Goal: Transaction & Acquisition: Purchase product/service

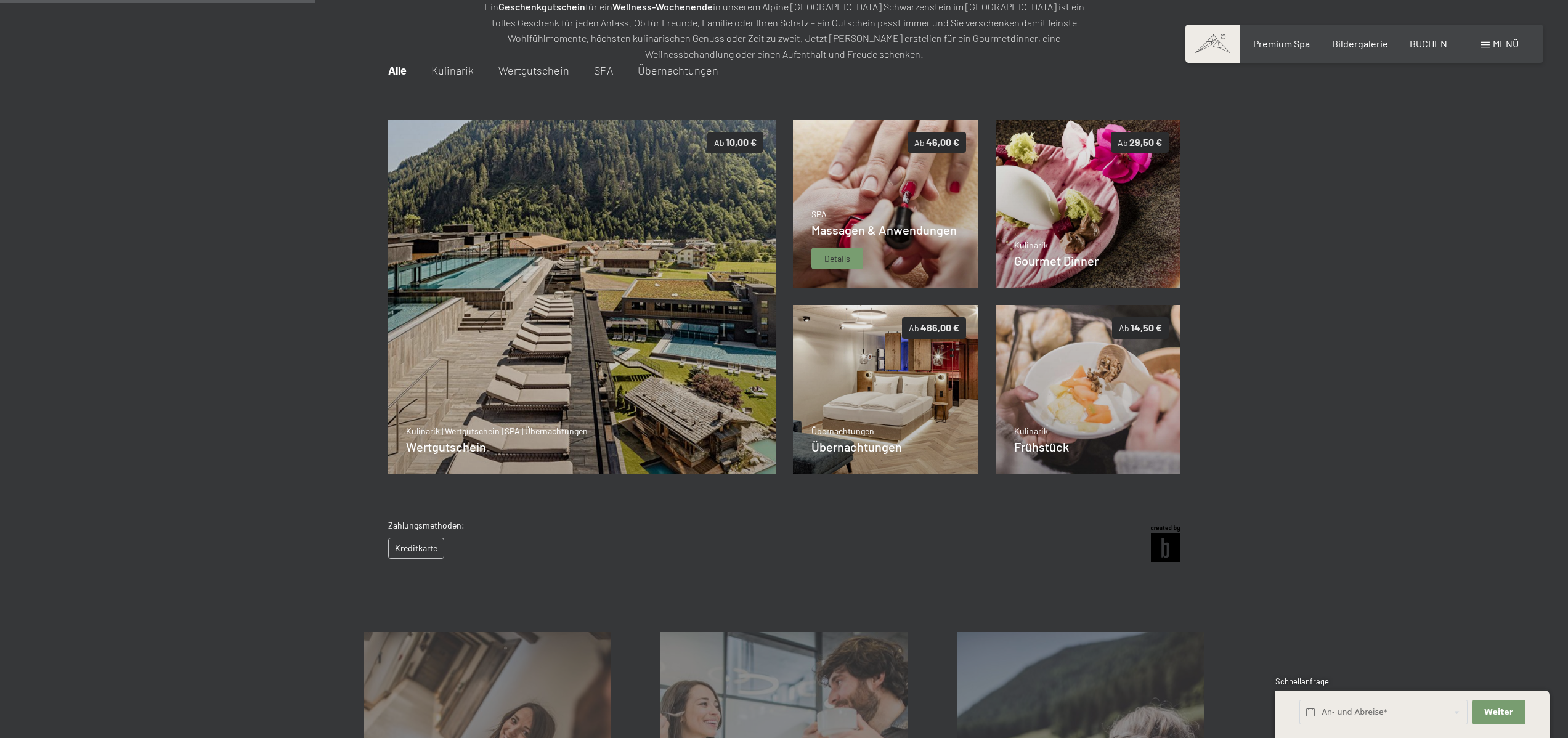
click at [849, 256] on span "Details" at bounding box center [837, 258] width 26 height 12
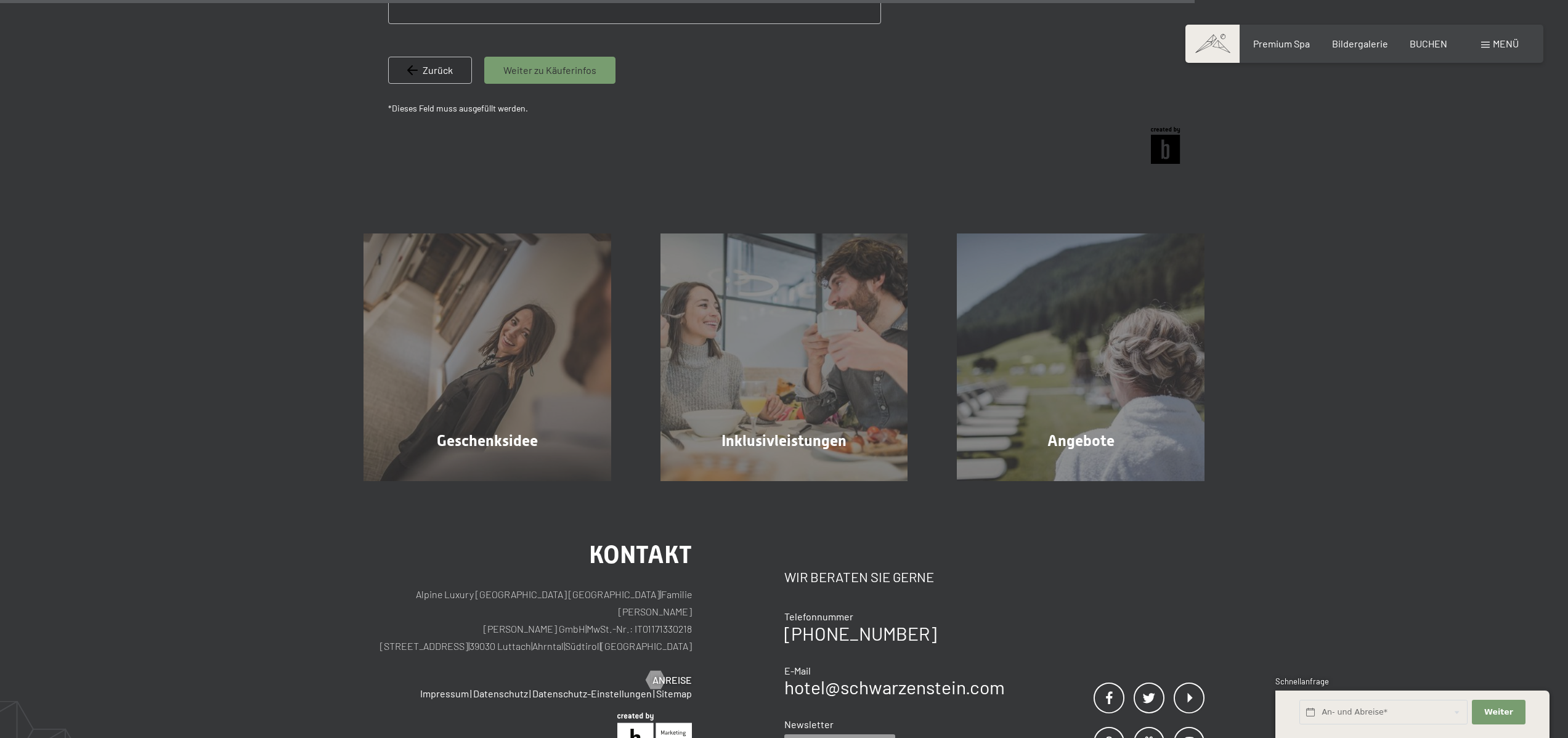
scroll to position [966, 0]
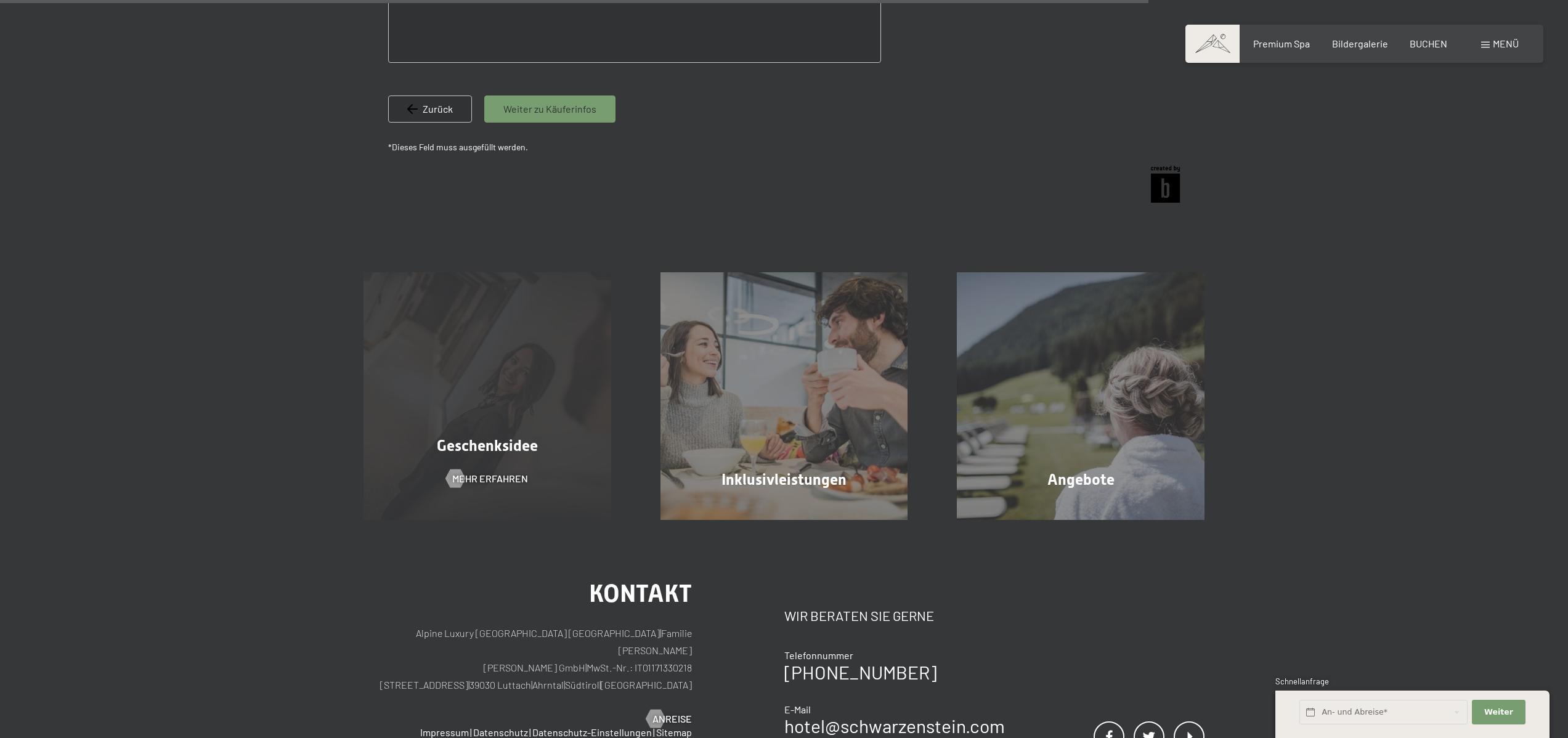
click at [456, 377] on div "Geschenksidee Mehr erfahren" at bounding box center [487, 396] width 297 height 248
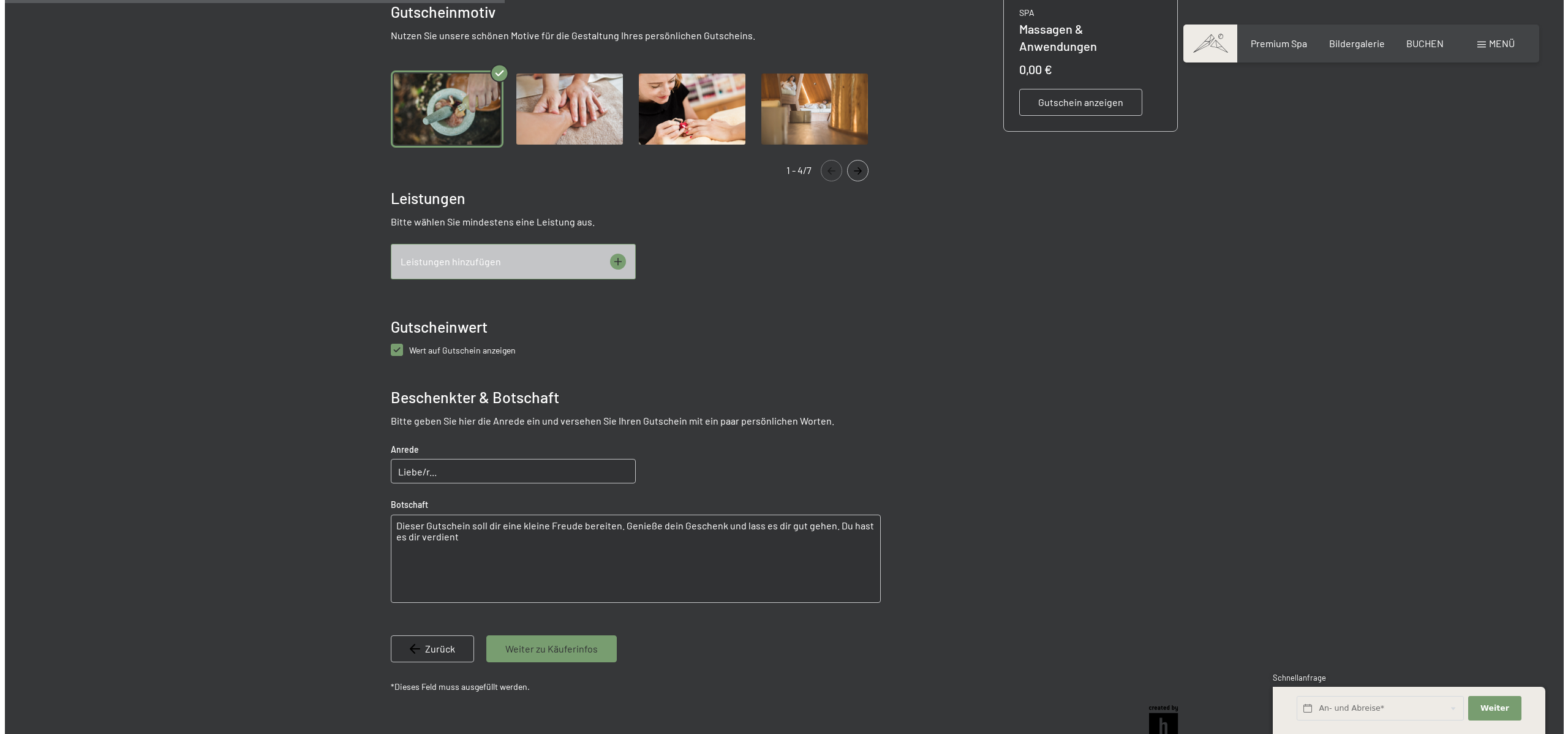
scroll to position [420, 0]
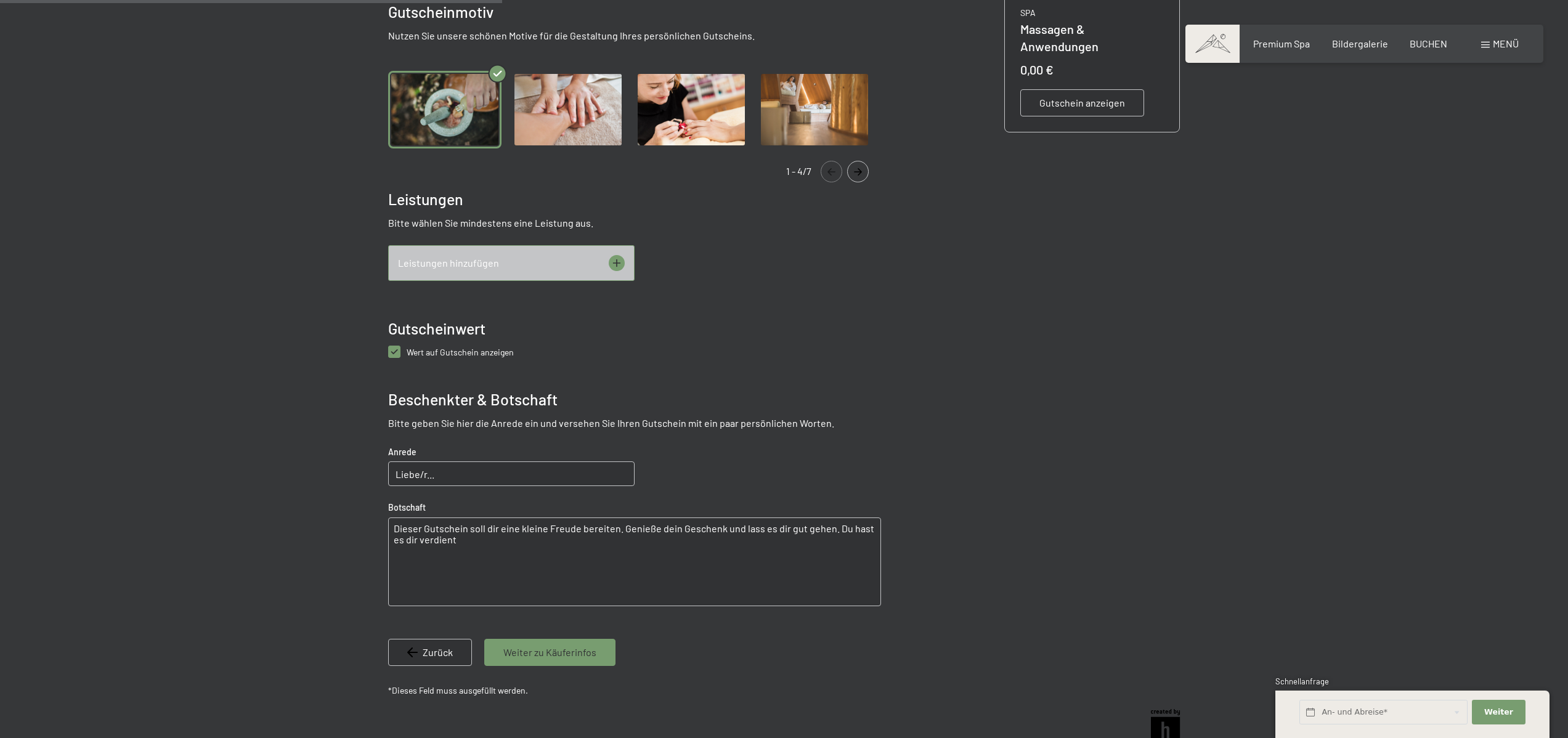
click at [537, 248] on div "Leistungen hinzufügen" at bounding box center [510, 262] width 246 height 36
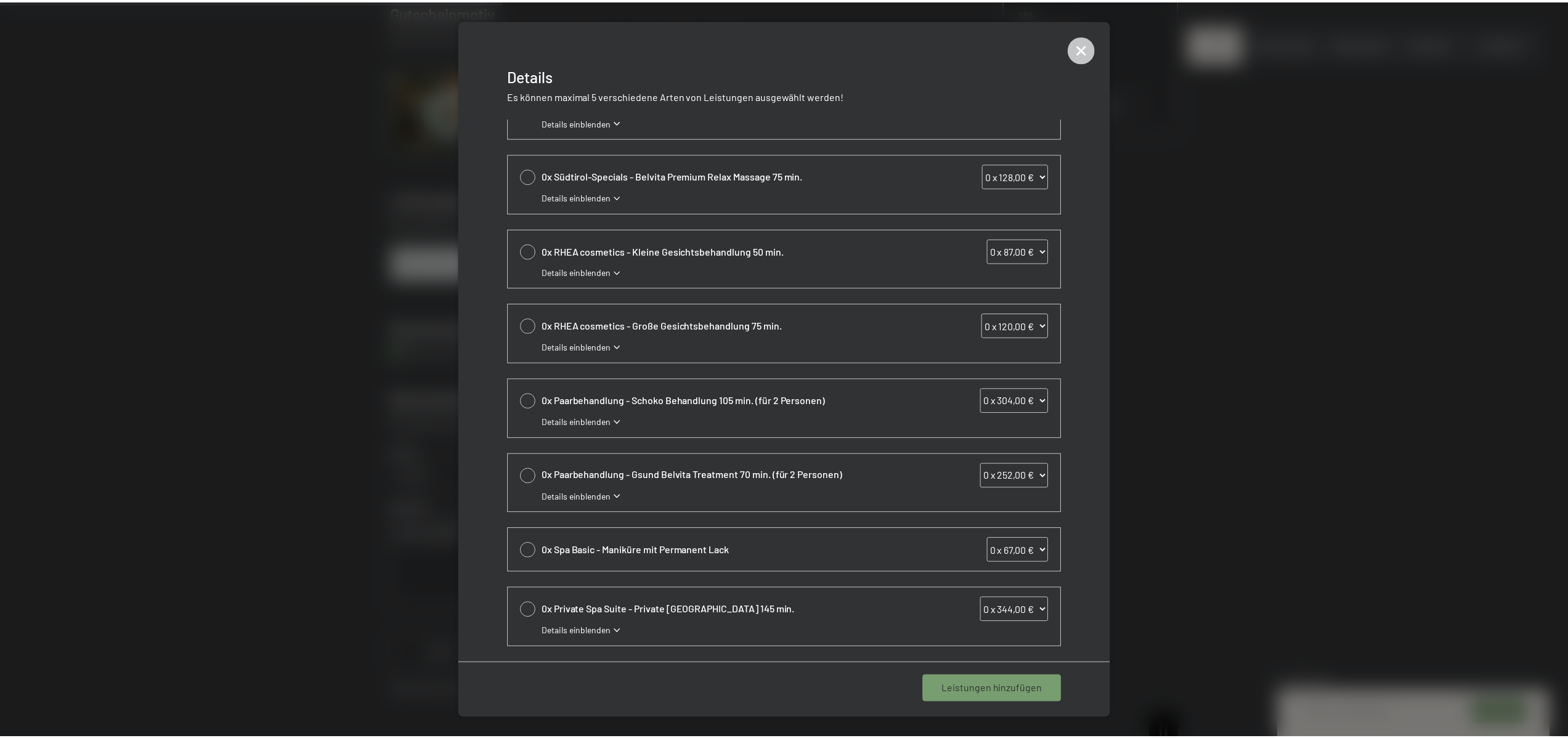
scroll to position [0, 0]
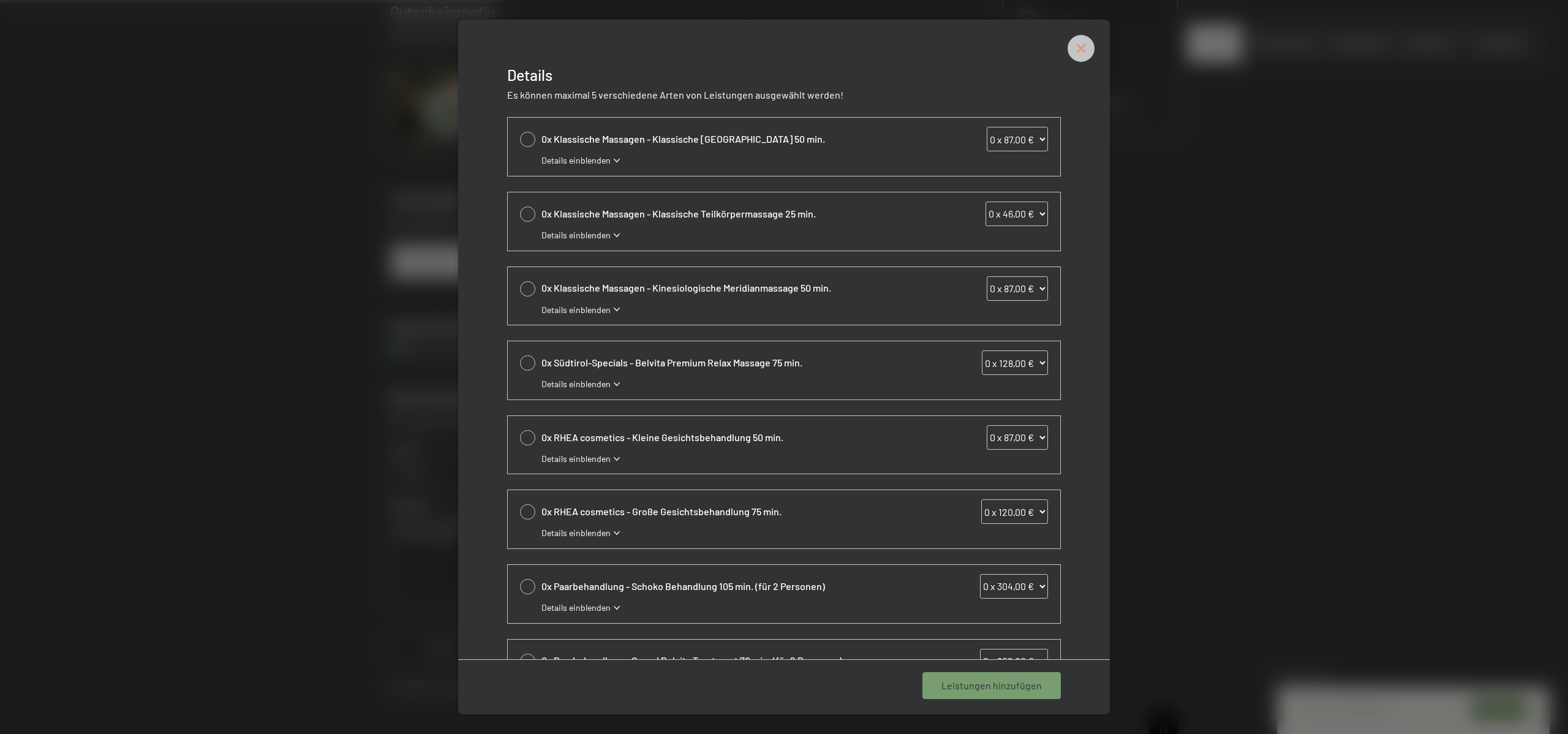
click at [1079, 47] on icon at bounding box center [1081, 48] width 27 height 27
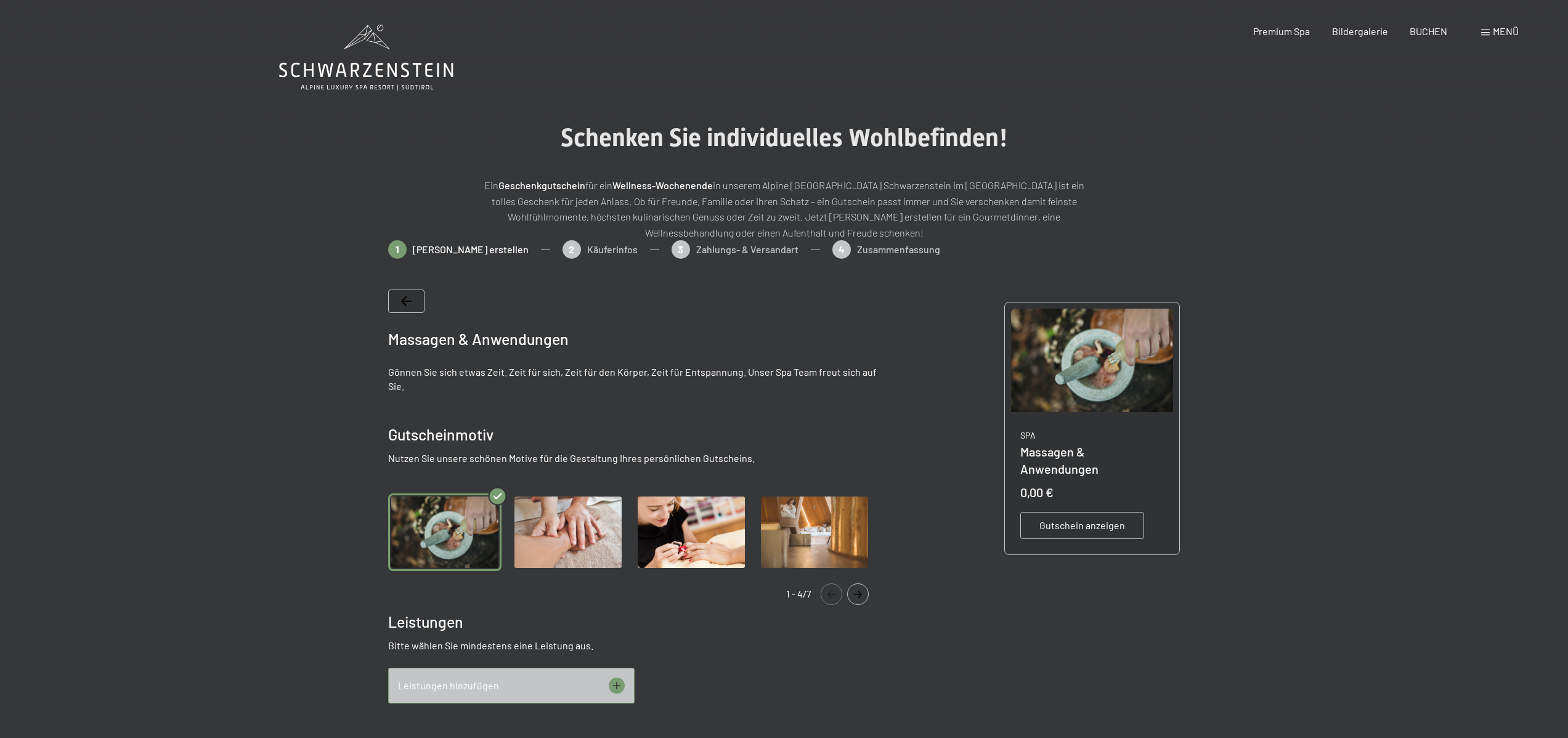
click at [418, 308] on div at bounding box center [406, 302] width 37 height 24
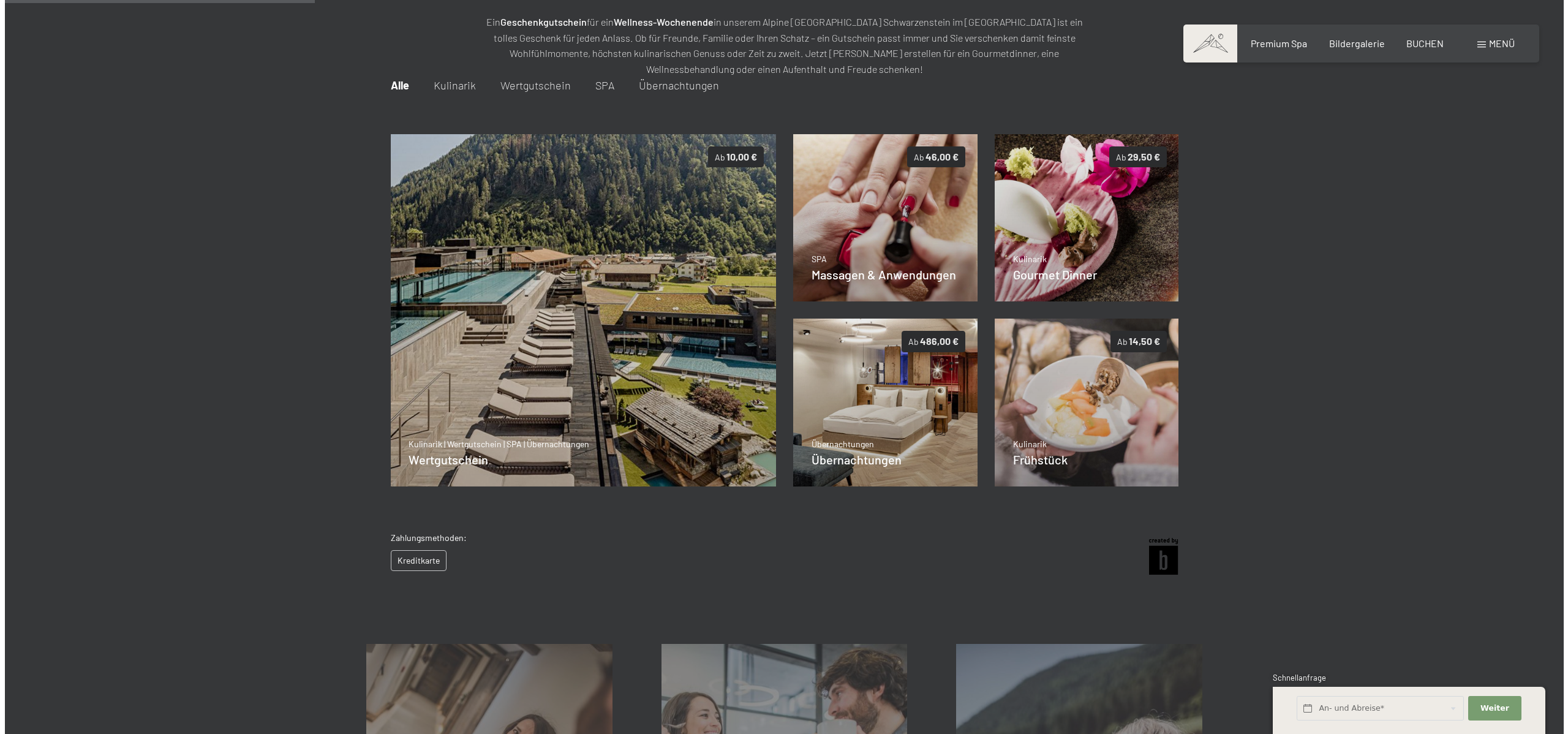
scroll to position [177, 0]
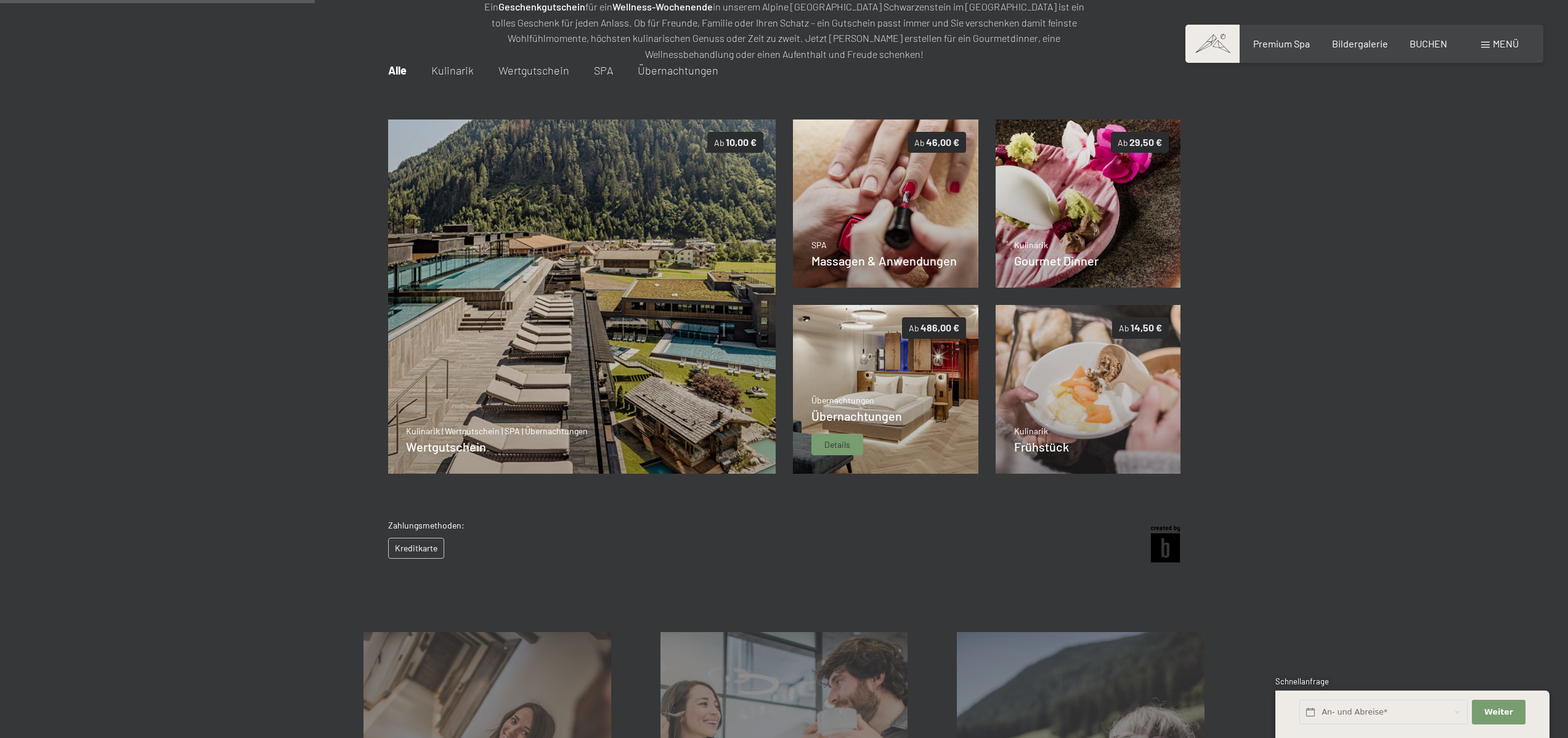
click at [855, 394] on p "Übernachtungen" at bounding box center [856, 400] width 91 height 12
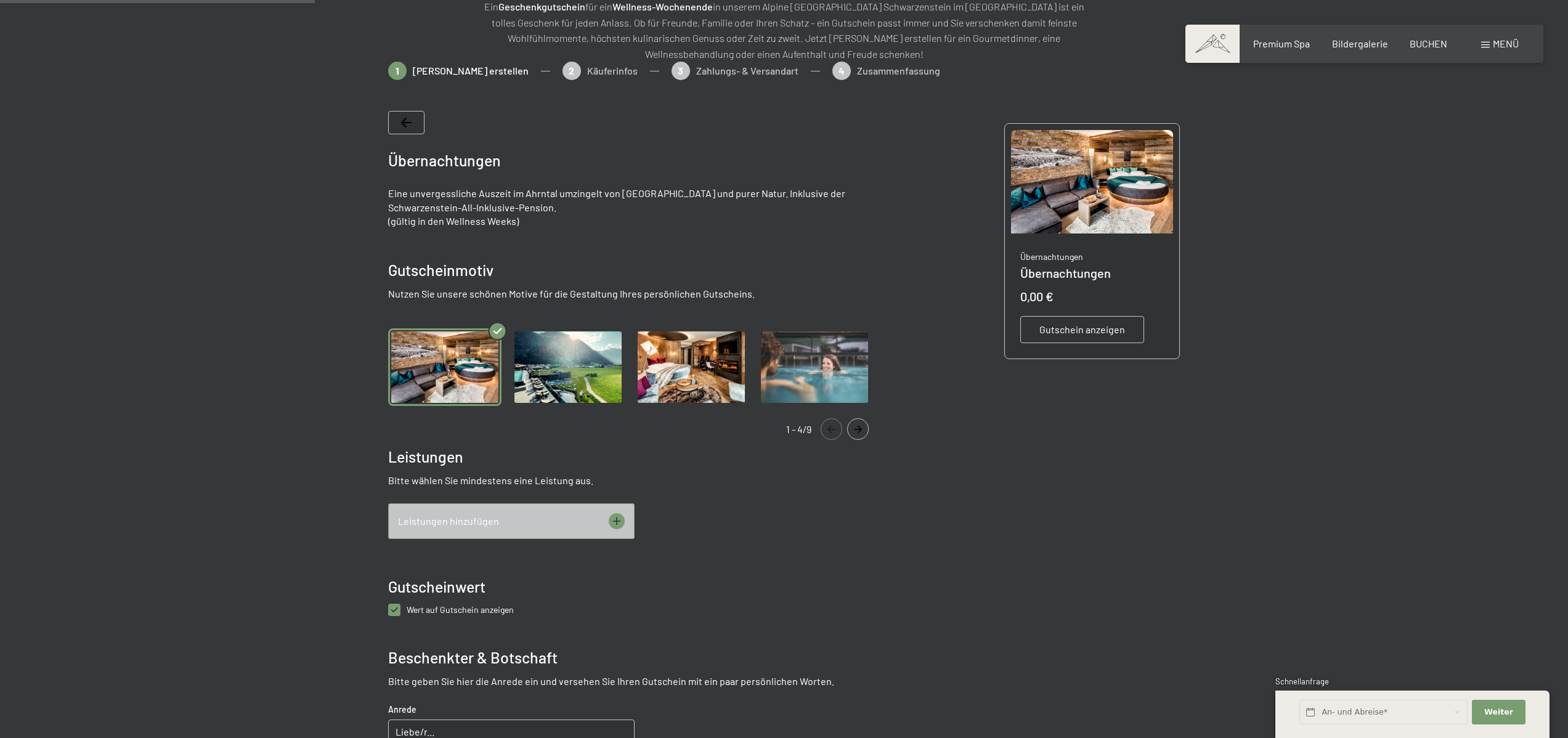
click at [505, 509] on div "Leistungen hinzufügen" at bounding box center [510, 520] width 246 height 36
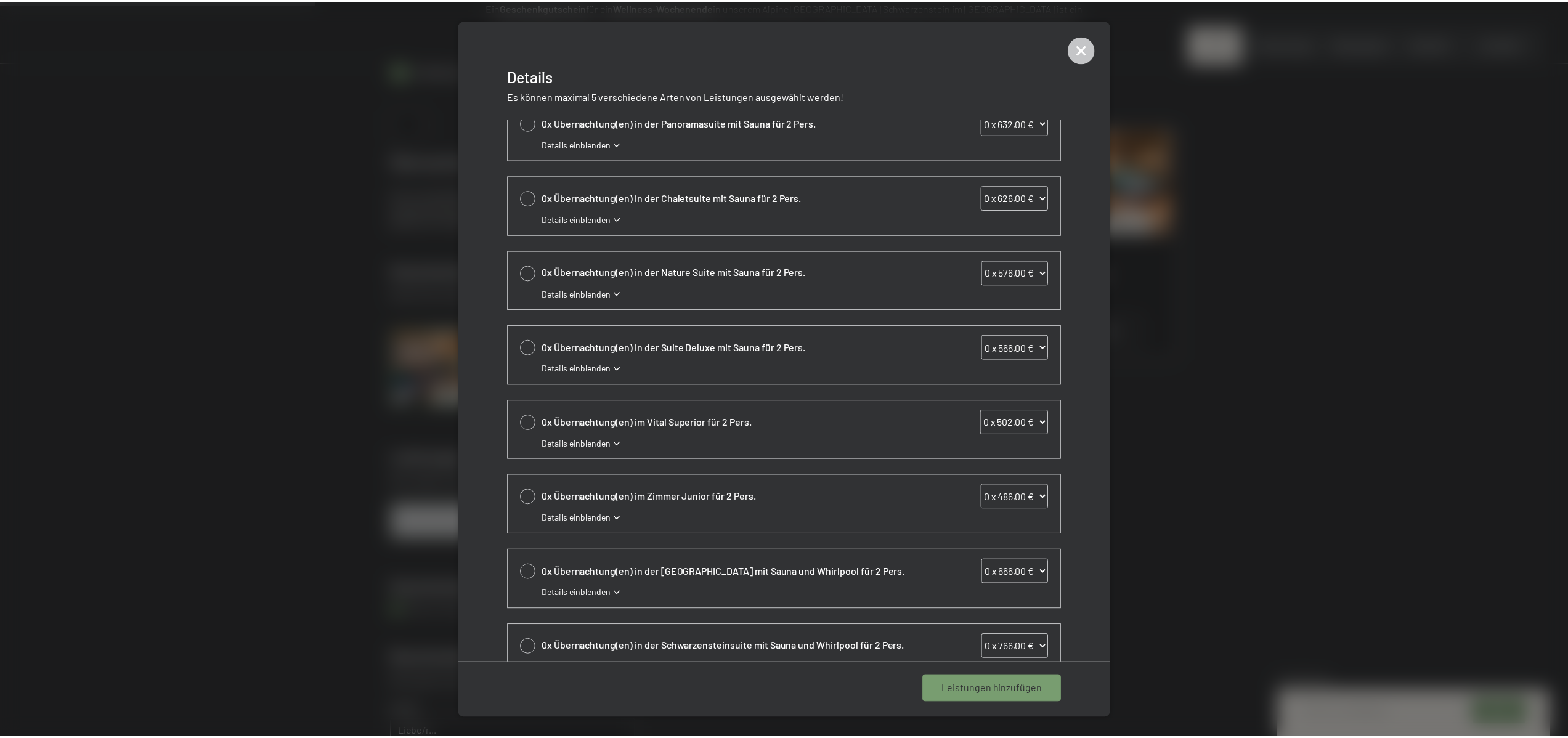
scroll to position [0, 0]
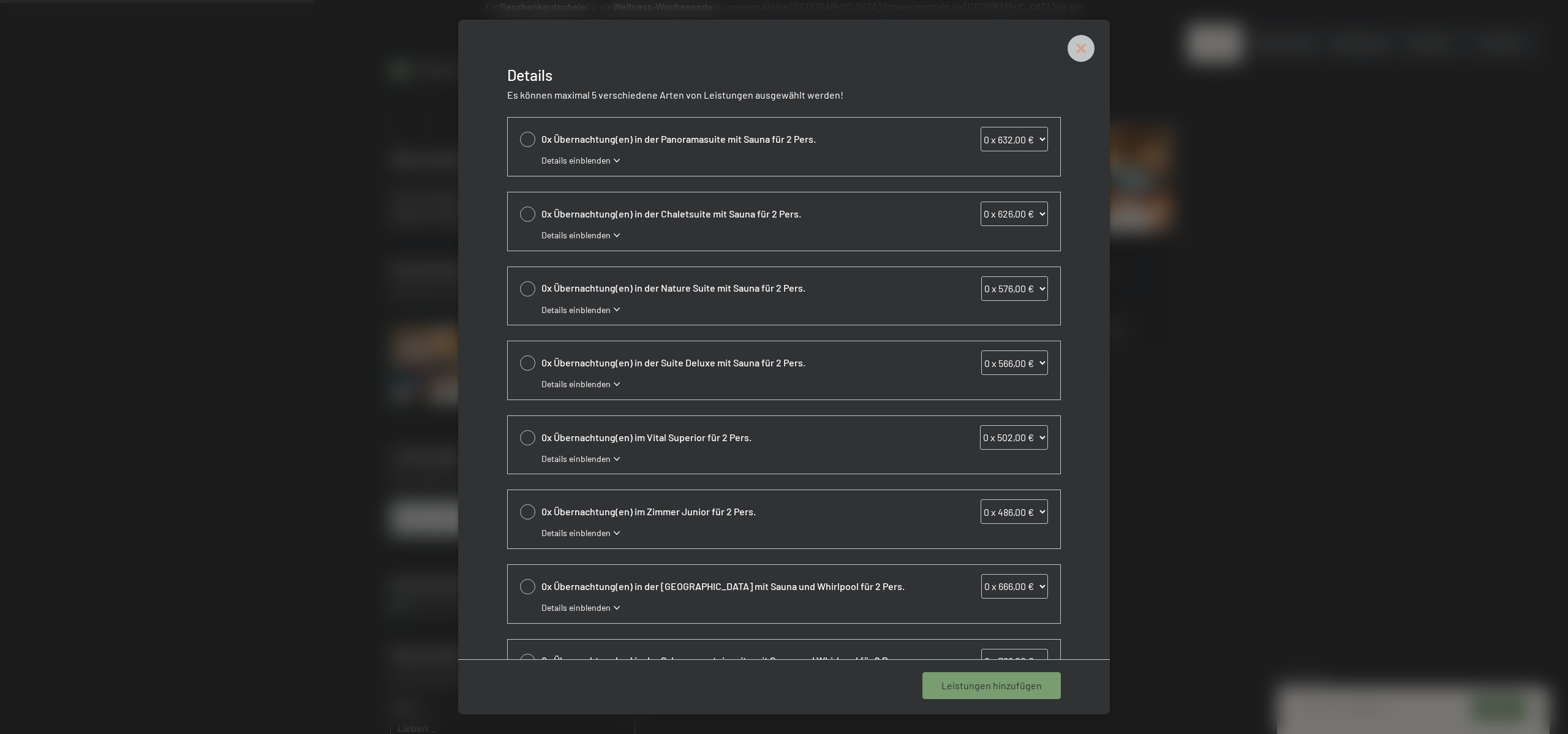
click at [1082, 50] on icon at bounding box center [1081, 47] width 12 height 12
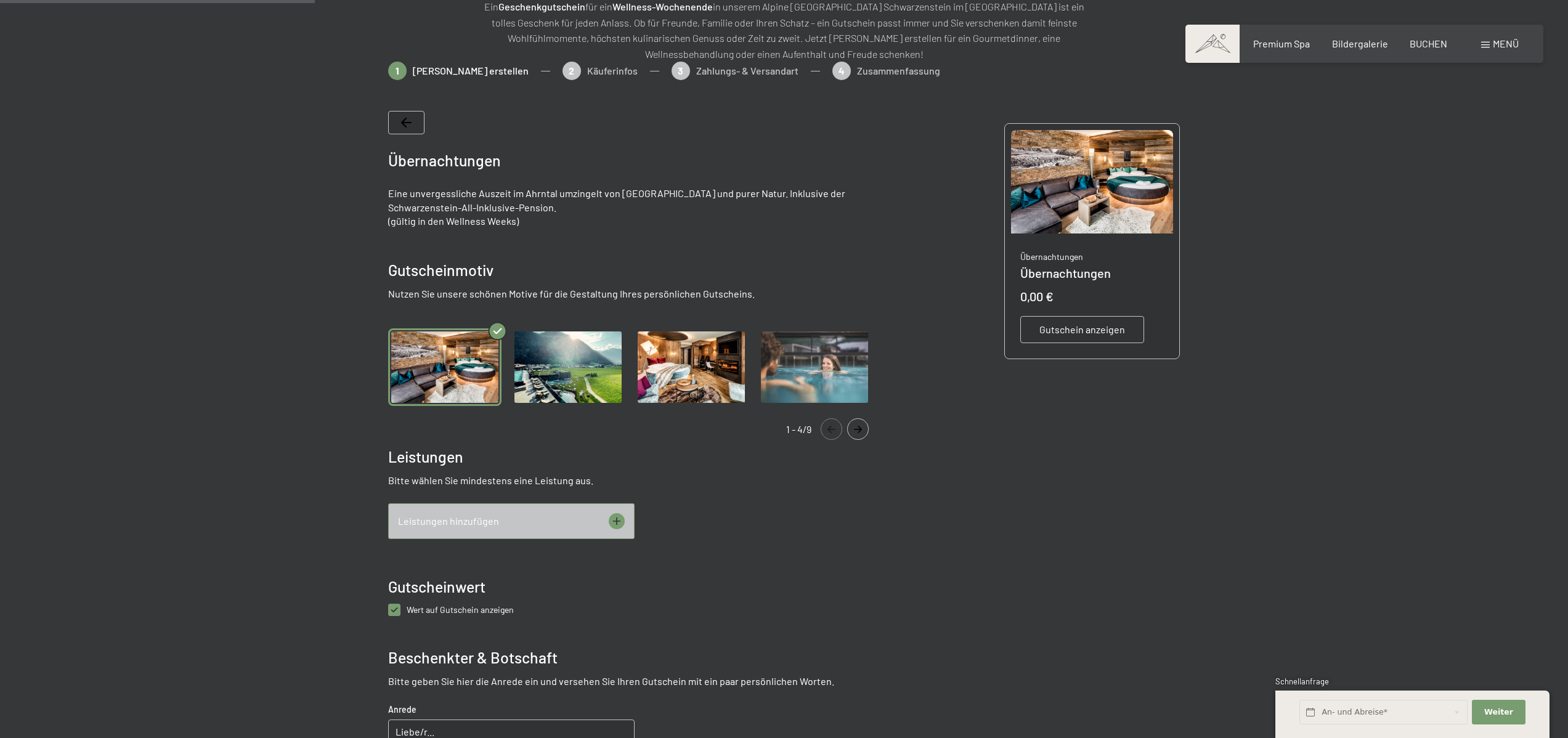
click at [415, 122] on div at bounding box center [406, 123] width 37 height 24
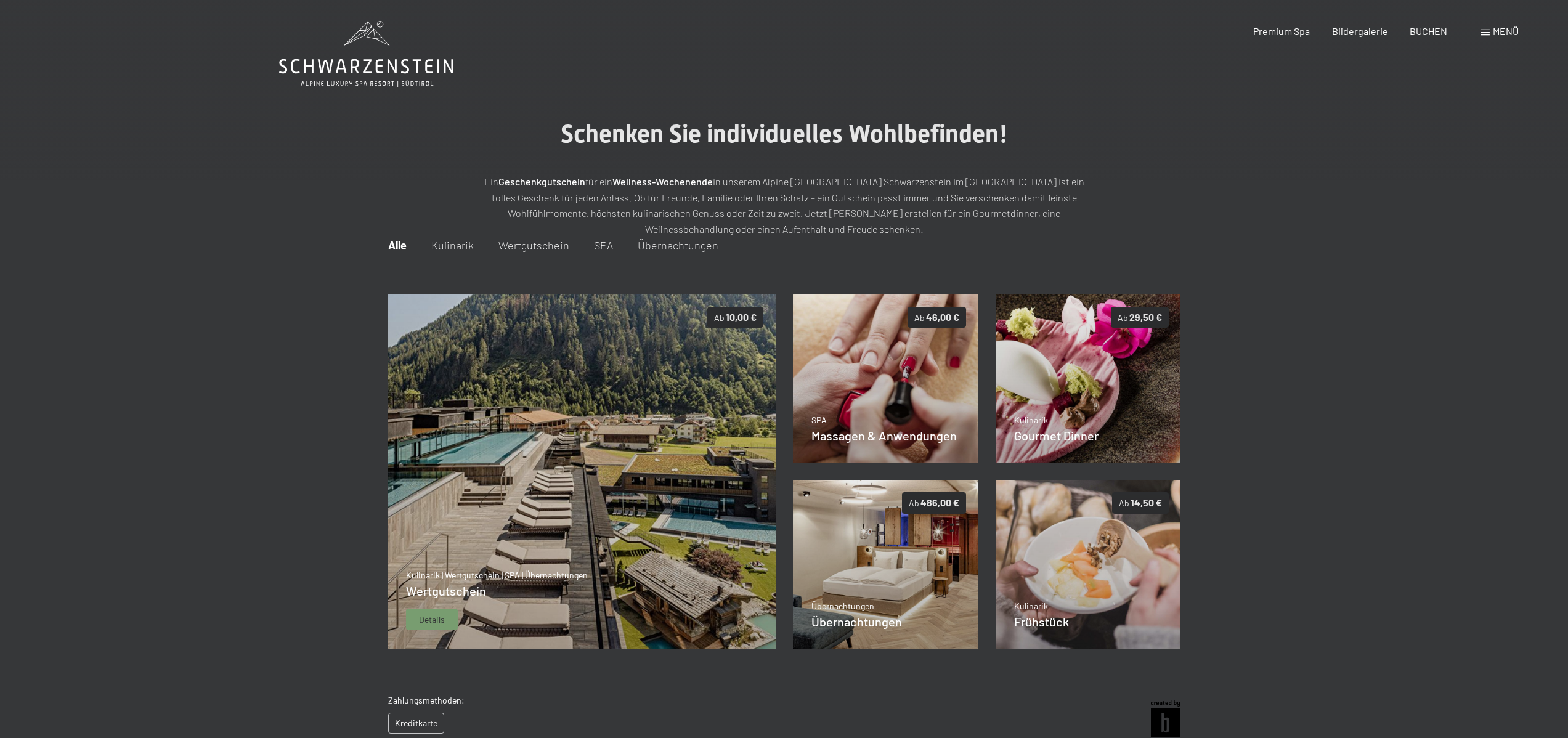
scroll to position [892, 0]
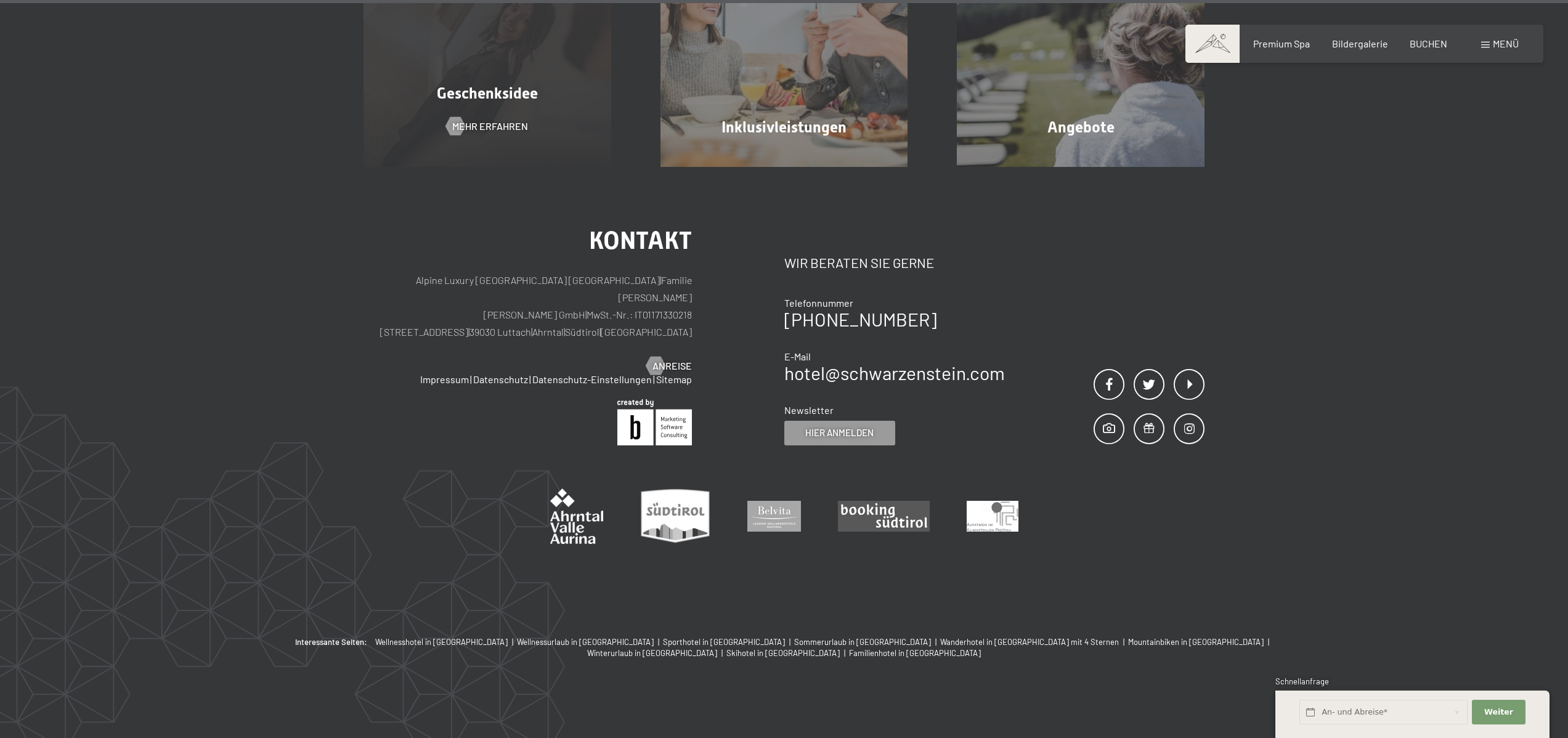
click at [578, 54] on div "Geschenksidee Mehr erfahren" at bounding box center [487, 43] width 297 height 248
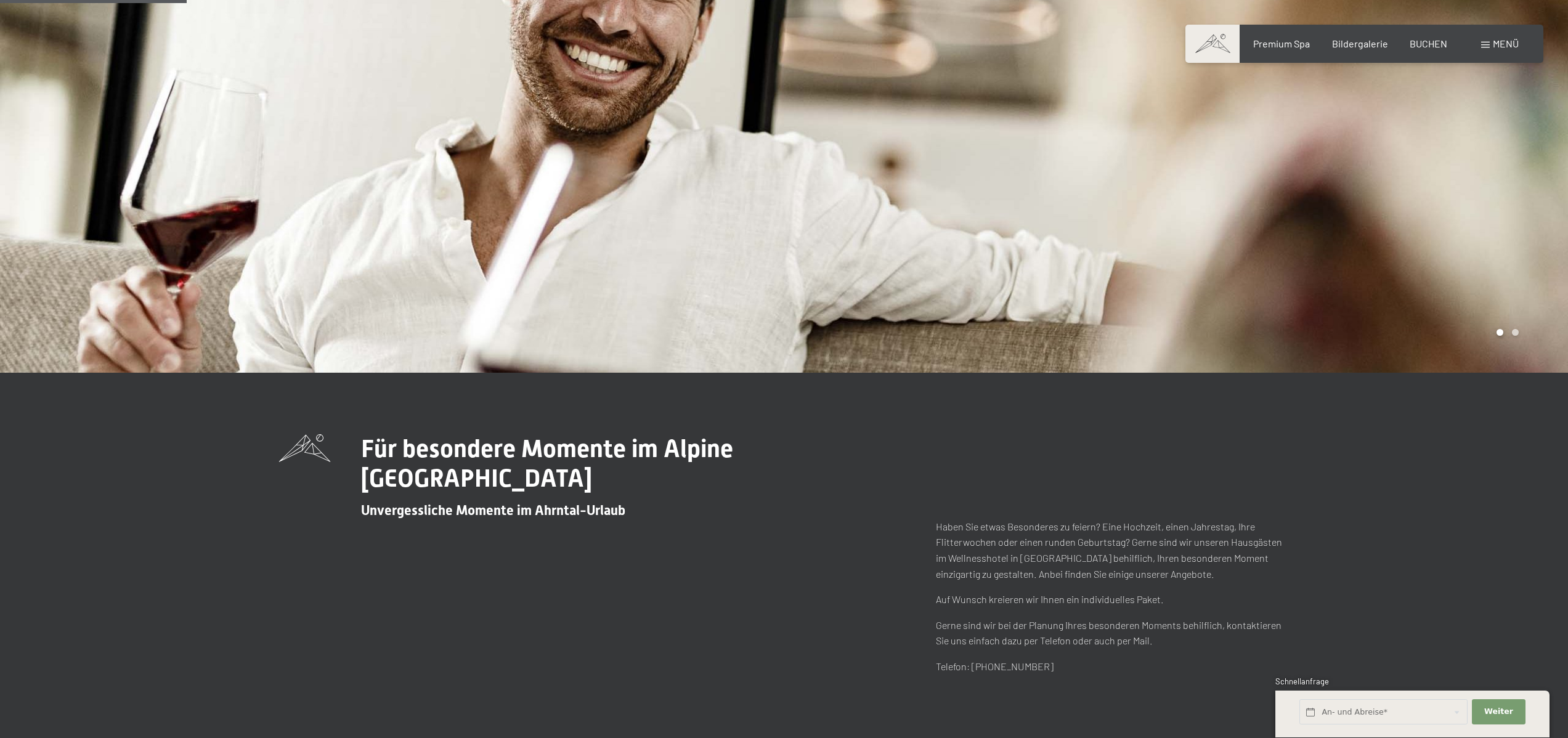
scroll to position [380, 0]
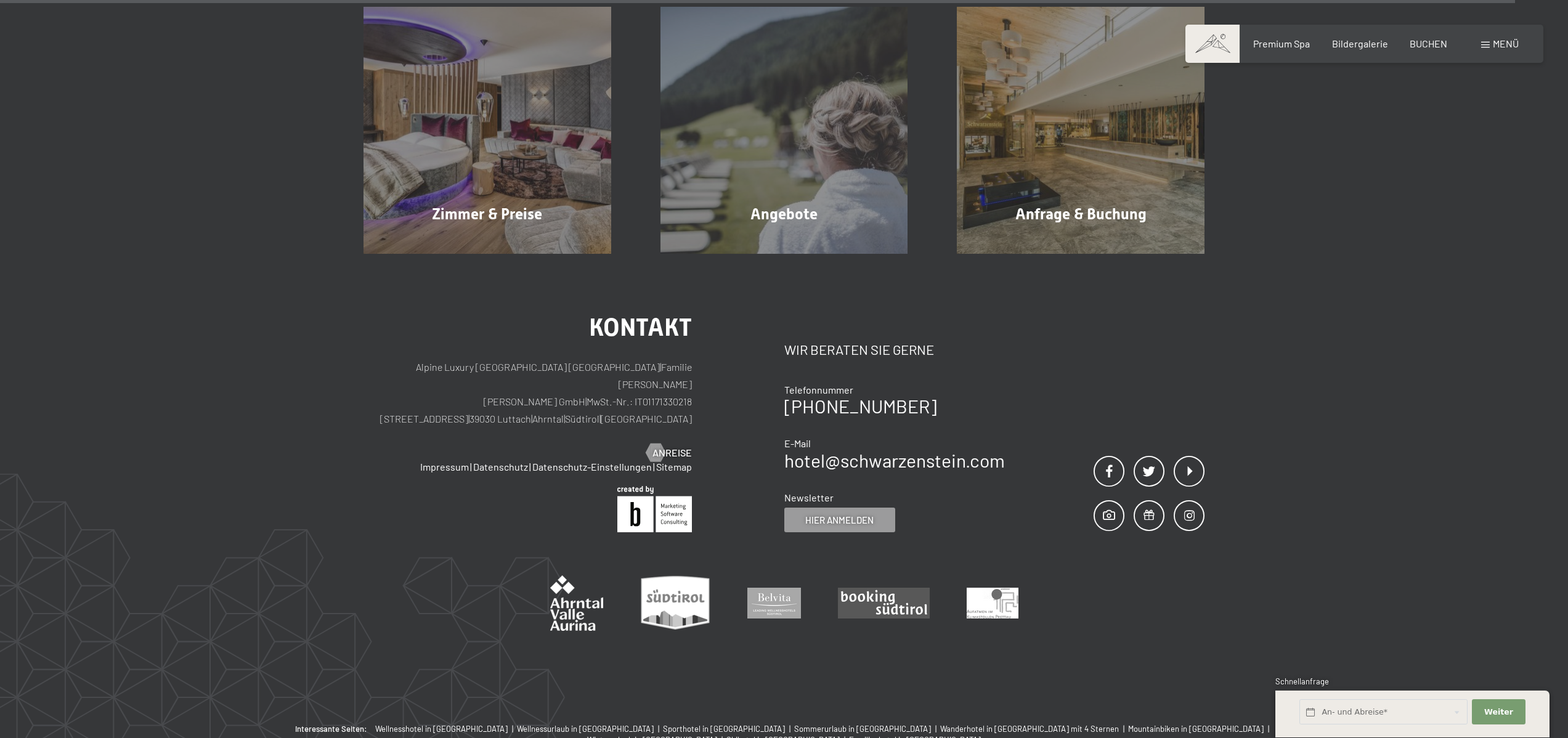
scroll to position [1276, 0]
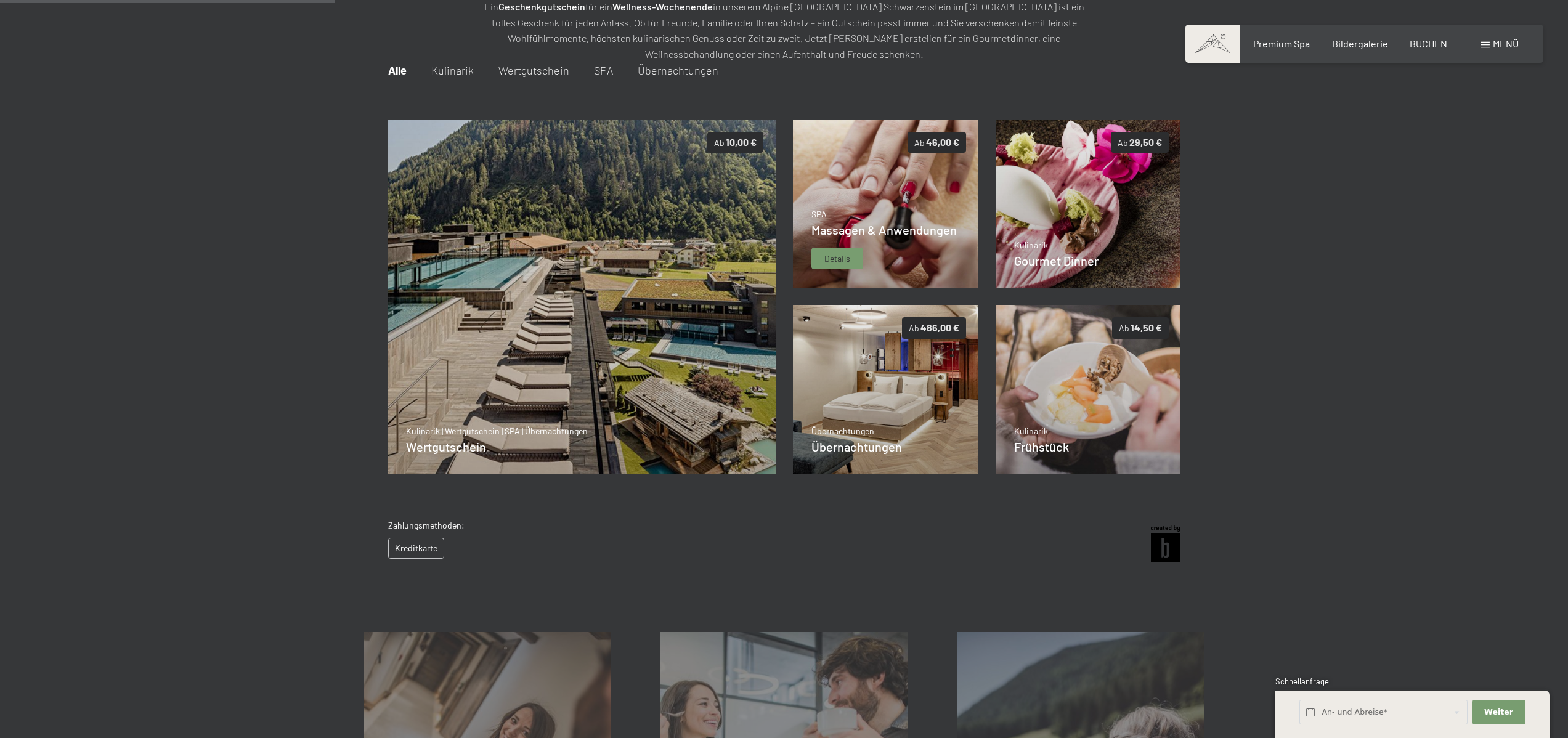
click at [885, 225] on span "Massagen & Anwendungen" at bounding box center [884, 230] width 145 height 15
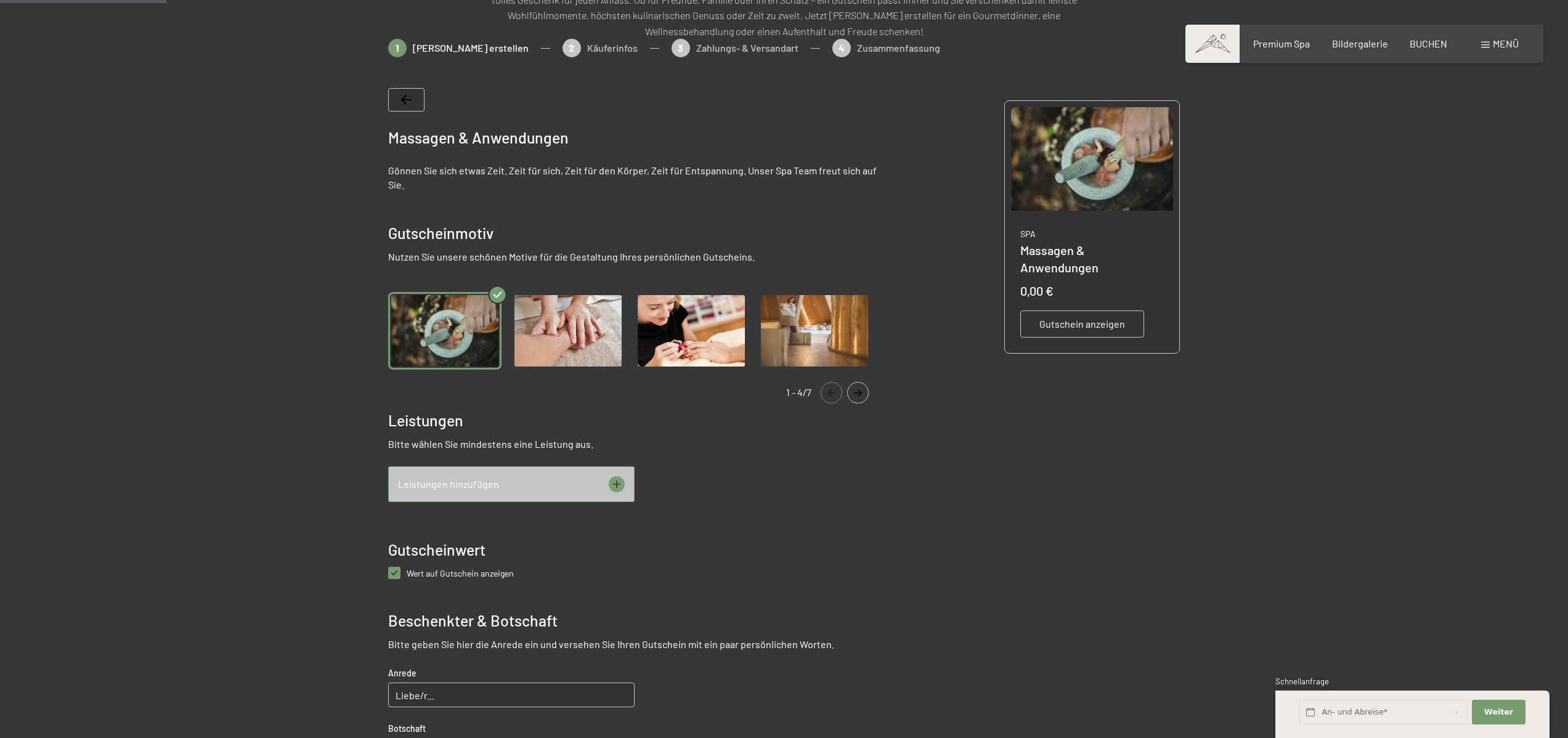
scroll to position [54, 0]
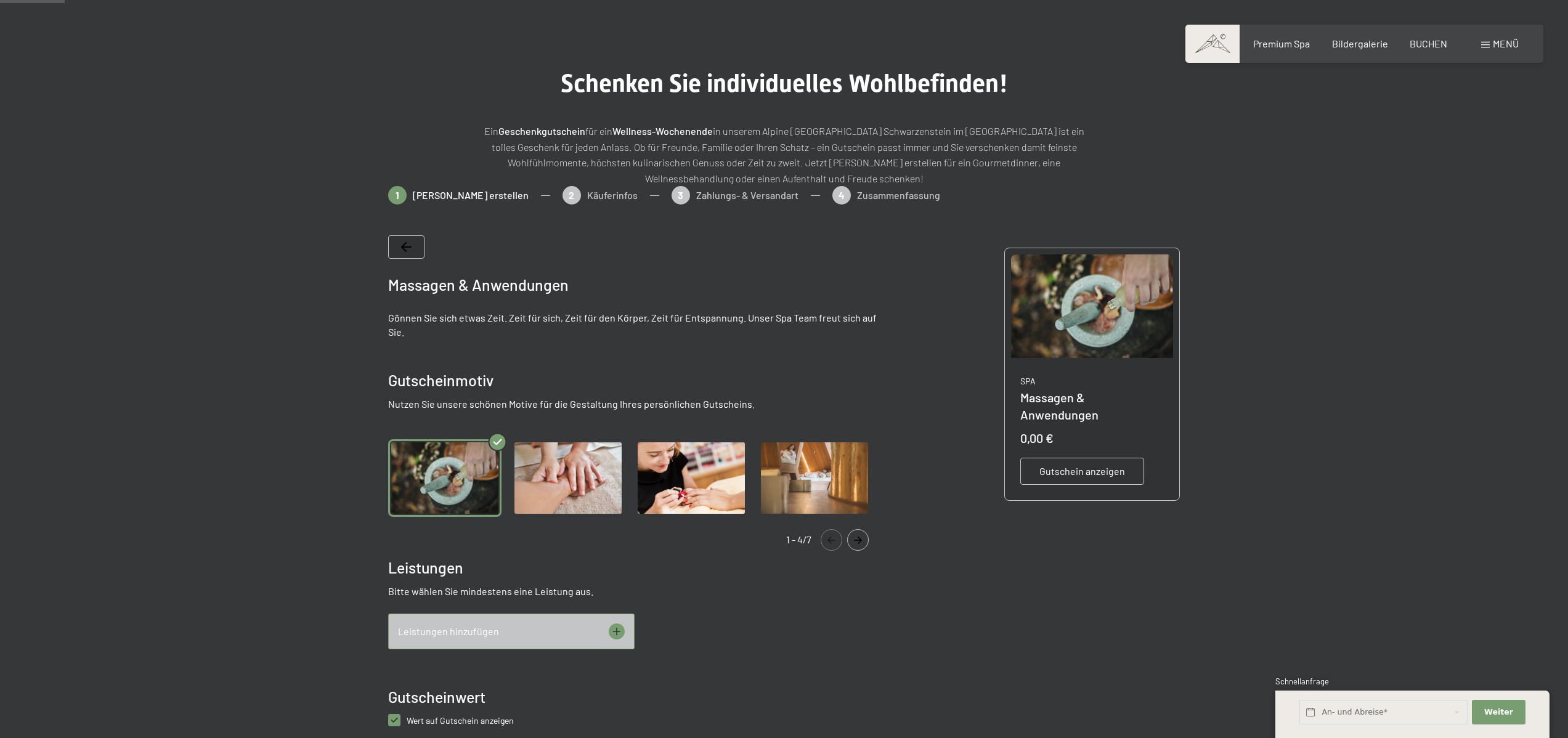
click at [579, 640] on div "Leistungen hinzufügen" at bounding box center [510, 631] width 246 height 36
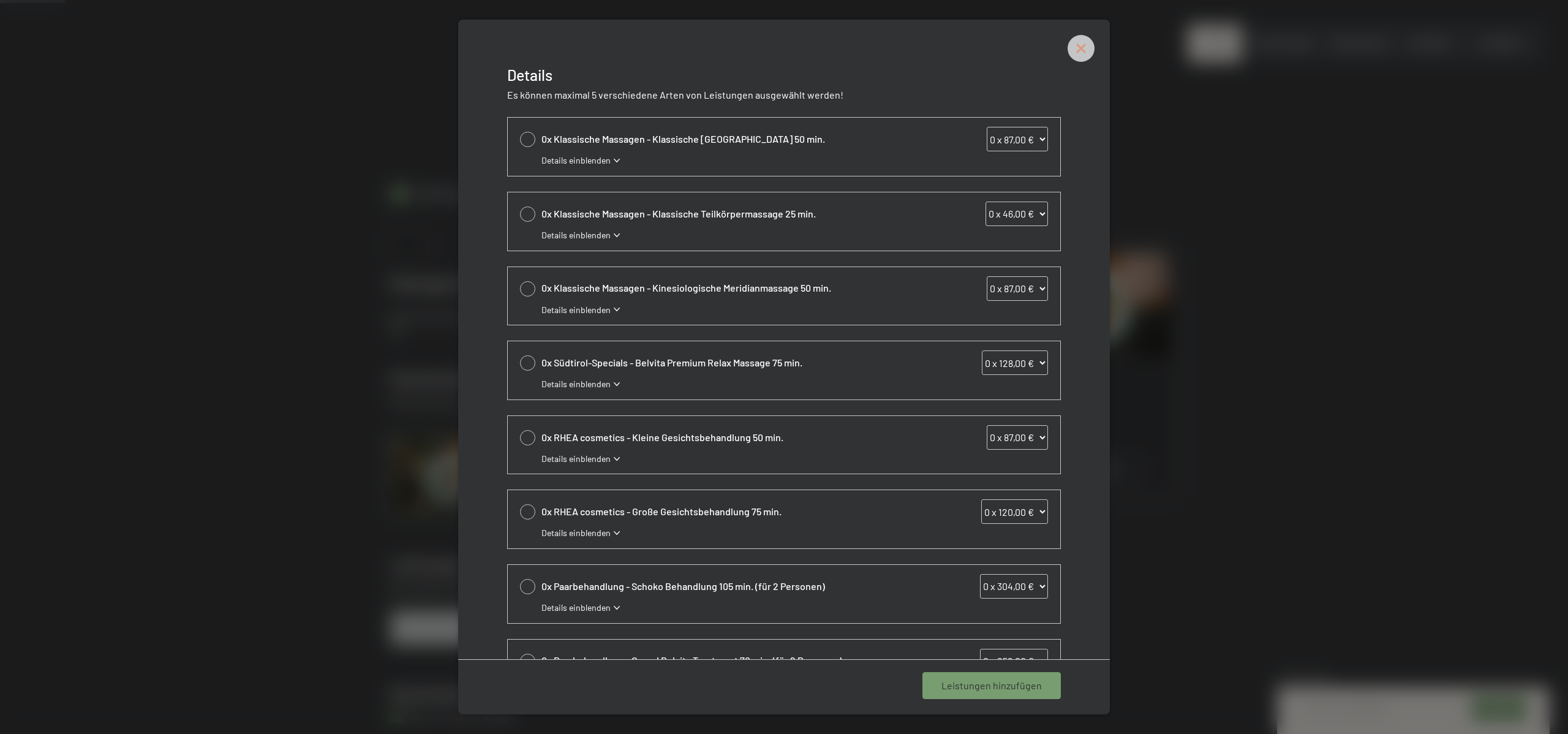
click at [1077, 51] on icon at bounding box center [1081, 47] width 12 height 12
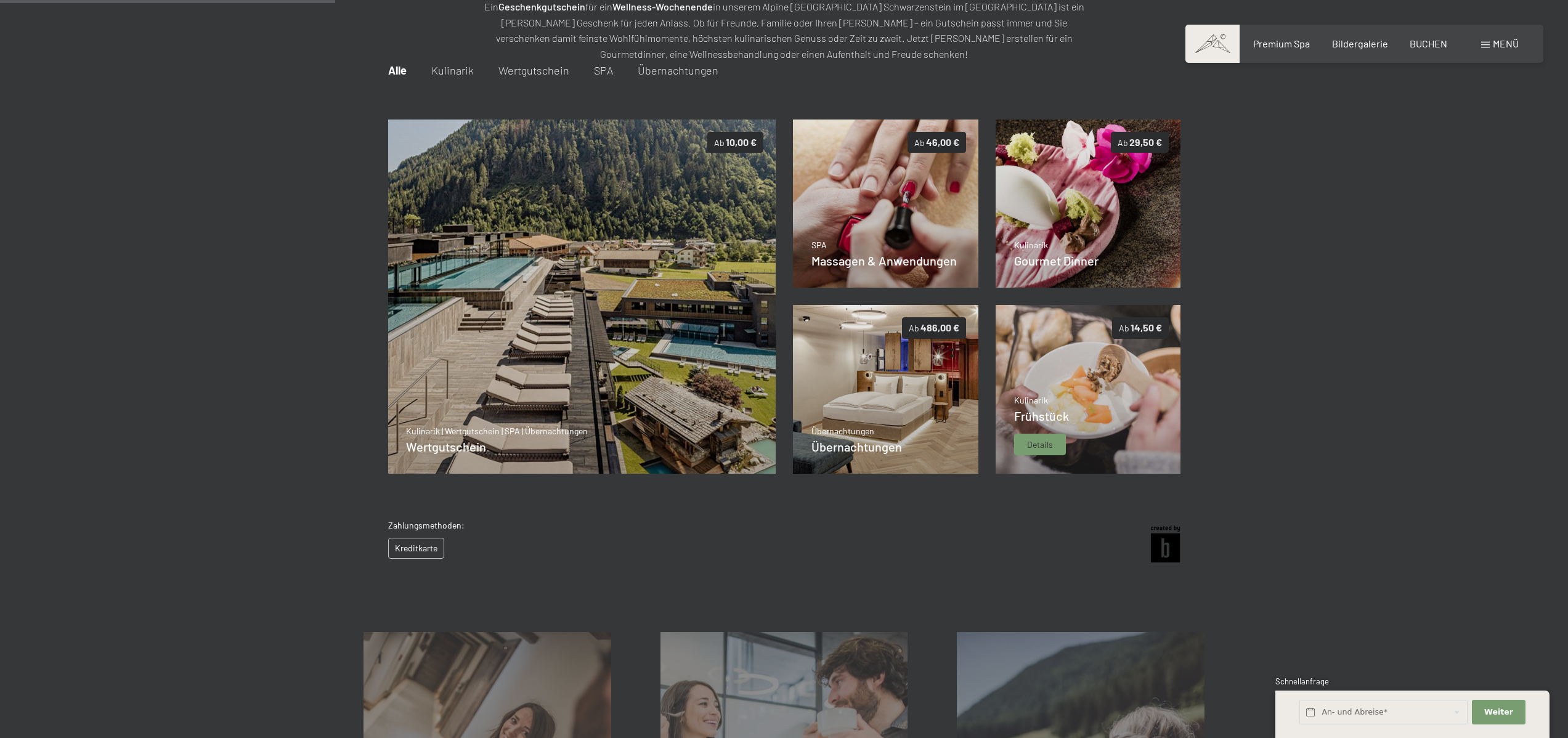
click at [1081, 381] on img at bounding box center [1089, 389] width 186 height 169
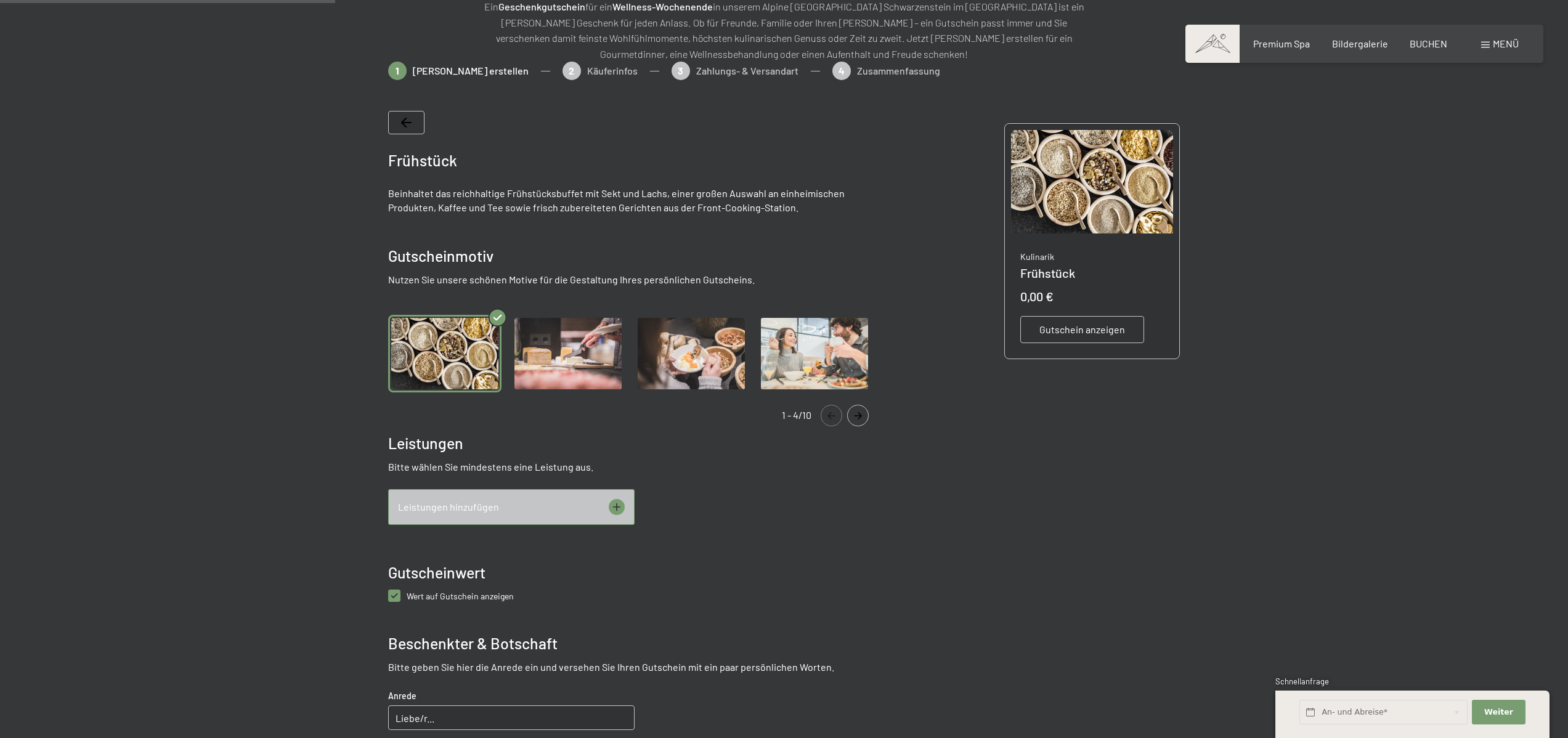
click at [629, 501] on div "Leistungen hinzufügen" at bounding box center [510, 507] width 246 height 36
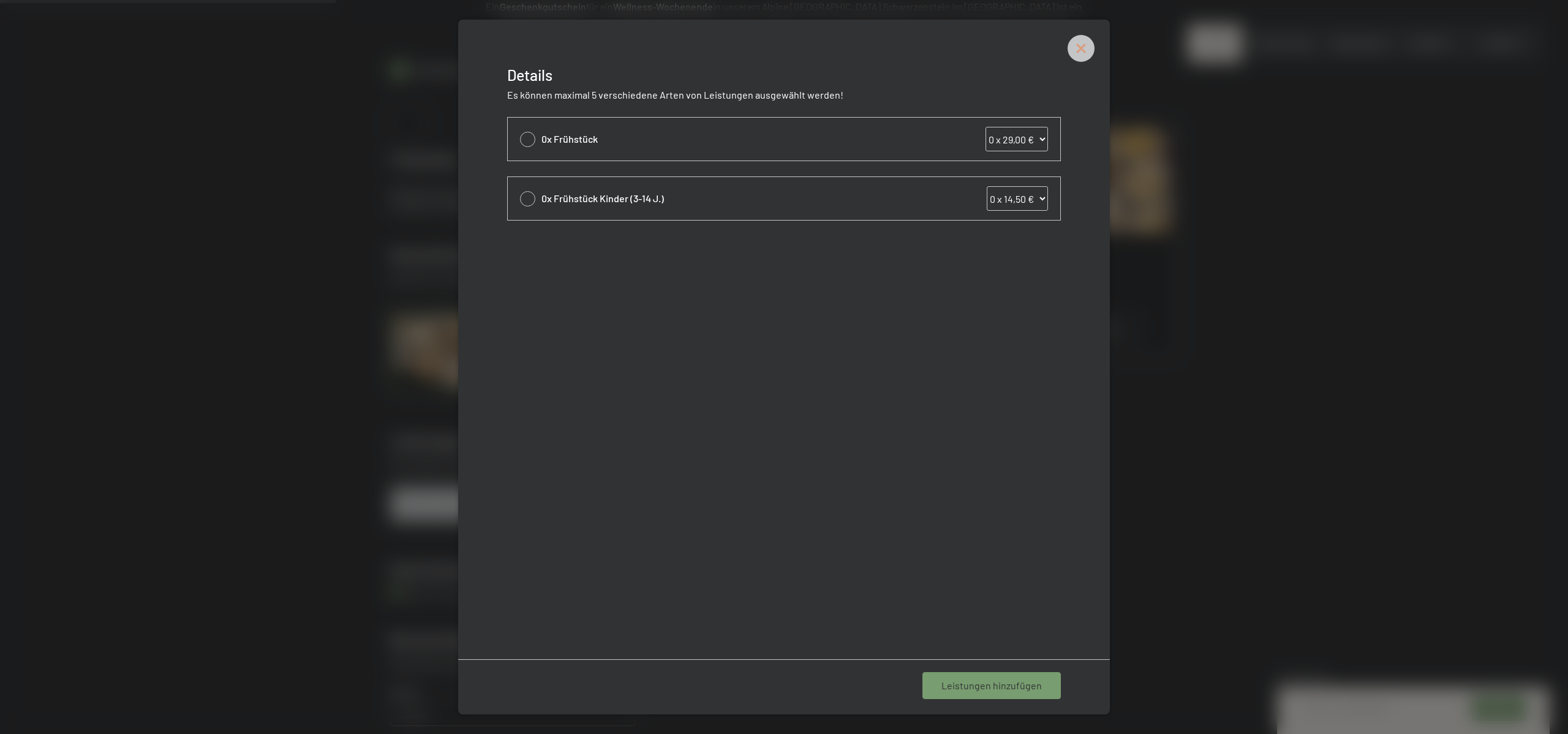
click at [1081, 56] on icon at bounding box center [1081, 48] width 27 height 27
